Goal: Information Seeking & Learning: Learn about a topic

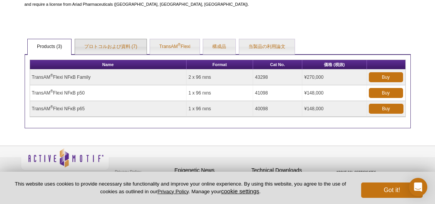
scroll to position [442, 0]
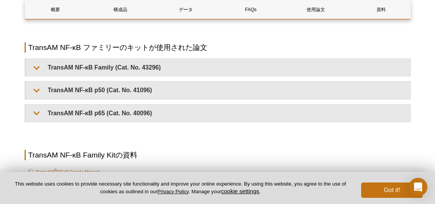
scroll to position [1657, 0]
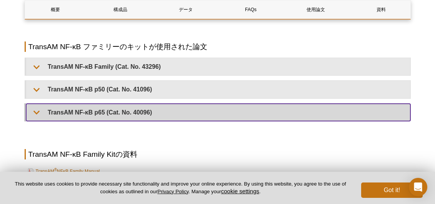
click at [123, 104] on summary "TransAM NF-κB p65 (Cat. No. 40096)" at bounding box center [218, 112] width 384 height 17
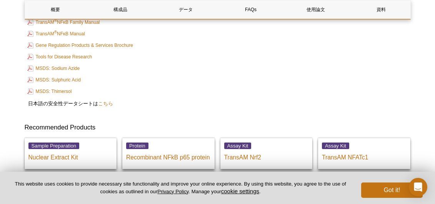
scroll to position [1810, 0]
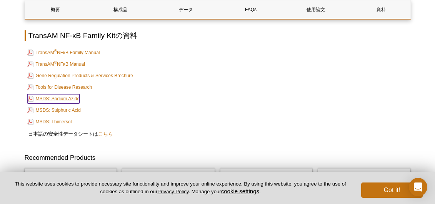
click at [53, 96] on link "MSDS: Sodium Azide" at bounding box center [53, 98] width 53 height 9
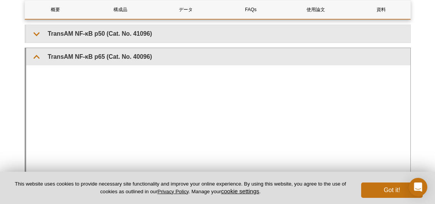
scroll to position [1712, 0]
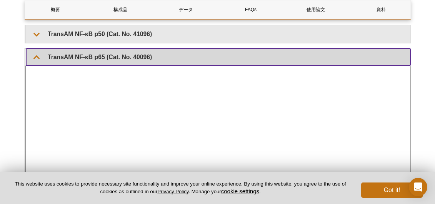
click at [38, 56] on summary "TransAM NF-κB p65 (Cat. No. 40096)" at bounding box center [218, 56] width 384 height 17
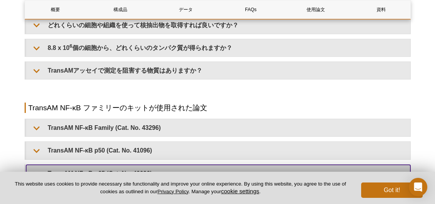
scroll to position [1590, 0]
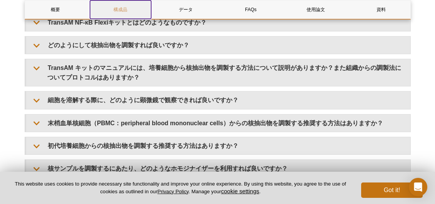
click at [120, 11] on link "構成品" at bounding box center [120, 9] width 61 height 18
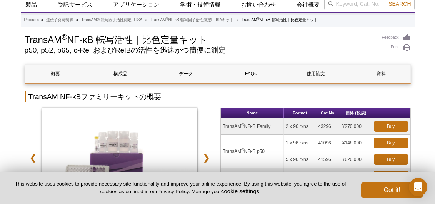
scroll to position [26, 0]
click at [181, 74] on link "データ" at bounding box center [185, 74] width 61 height 18
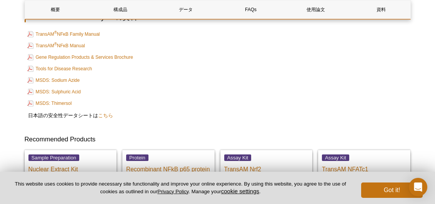
scroll to position [1818, 0]
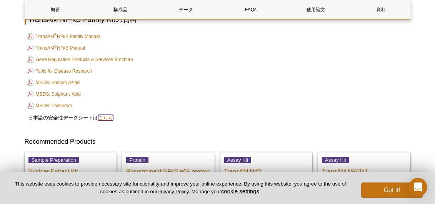
click at [108, 115] on link "こちら" at bounding box center [105, 118] width 15 height 6
